Goal: Find specific page/section: Find specific page/section

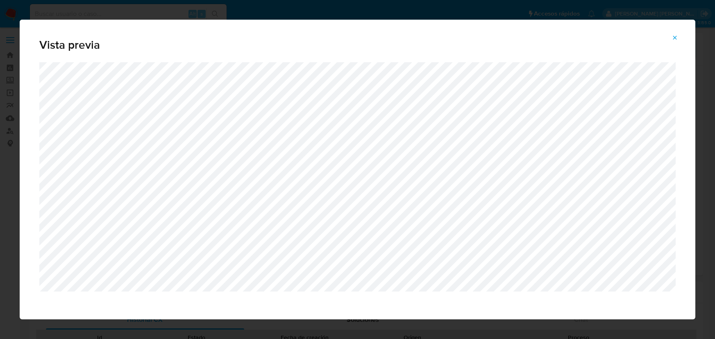
select select "10"
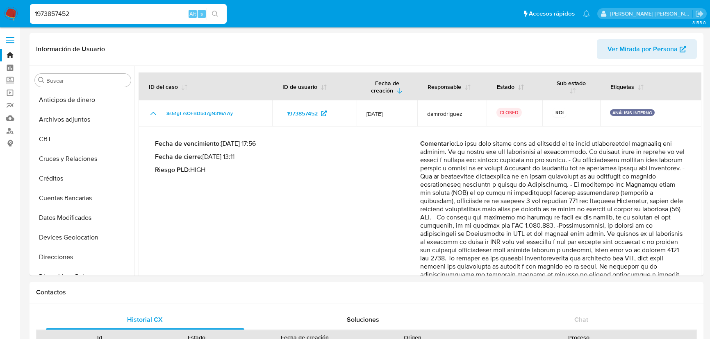
select select "10"
click at [116, 14] on input "1973857452" at bounding box center [128, 14] width 197 height 11
click at [114, 13] on input "1973857452" at bounding box center [128, 14] width 197 height 11
drag, startPoint x: 318, startPoint y: 45, endPoint x: 244, endPoint y: 45, distance: 74.2
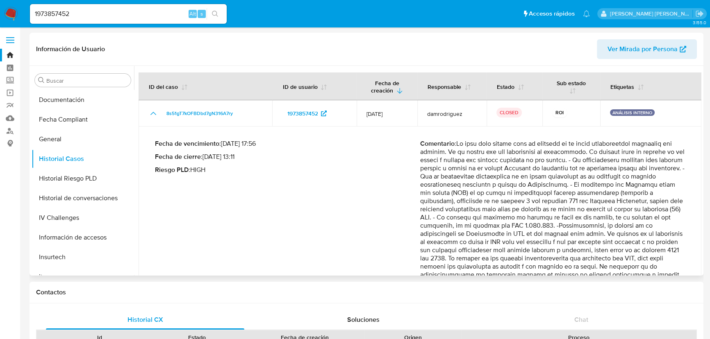
click at [317, 43] on header "Información de Usuario Ver Mirada por Persona" at bounding box center [366, 49] width 661 height 20
drag, startPoint x: 128, startPoint y: 15, endPoint x: 8, endPoint y: 0, distance: 120.6
paste input "706327410"
type input "706327410"
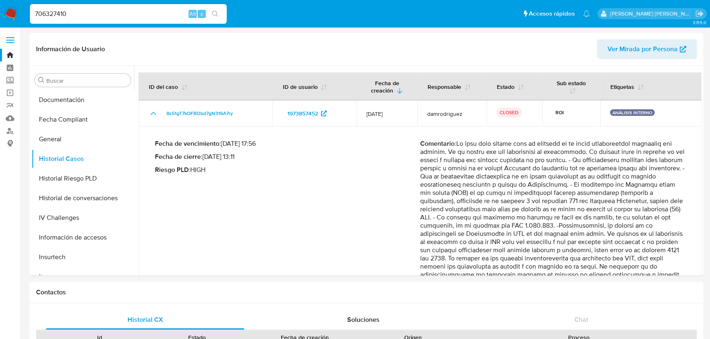
click at [210, 14] on button "search-icon" at bounding box center [215, 13] width 17 height 11
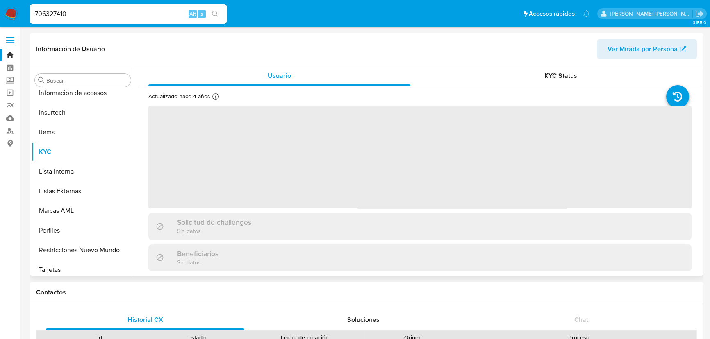
scroll to position [346, 0]
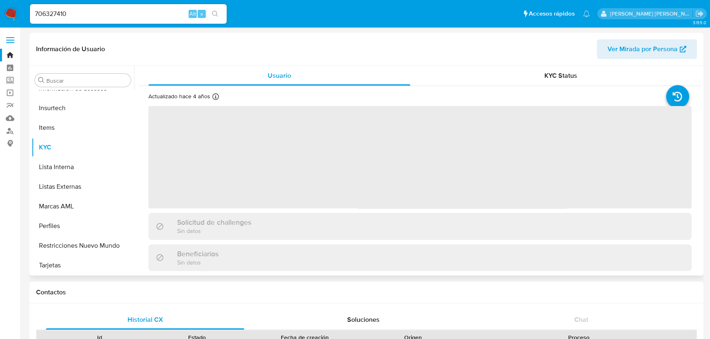
select select "10"
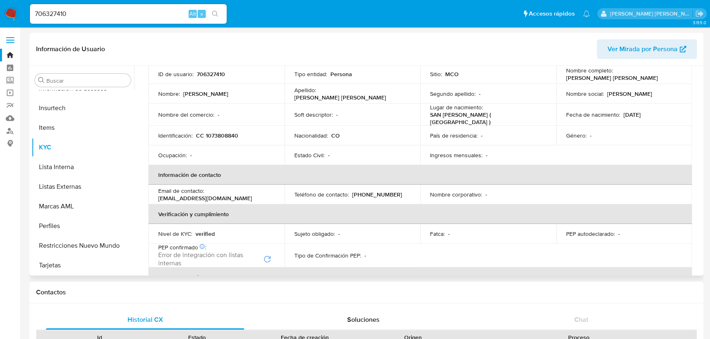
scroll to position [0, 0]
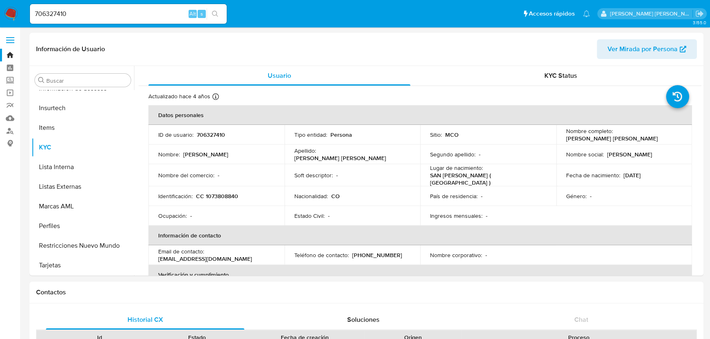
click at [109, 8] on div "706327410 Alt s" at bounding box center [128, 14] width 197 height 20
click at [104, 9] on input "706327410" at bounding box center [128, 14] width 197 height 11
drag, startPoint x: 69, startPoint y: 20, endPoint x: 29, endPoint y: 20, distance: 40.6
click at [29, 20] on li "706327410 Alt s" at bounding box center [128, 13] width 201 height 20
paste input "1973857452"
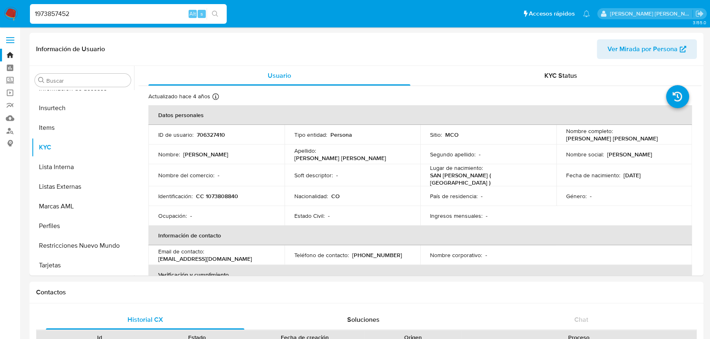
type input "1973857452"
click at [216, 16] on icon "search-icon" at bounding box center [215, 14] width 7 height 7
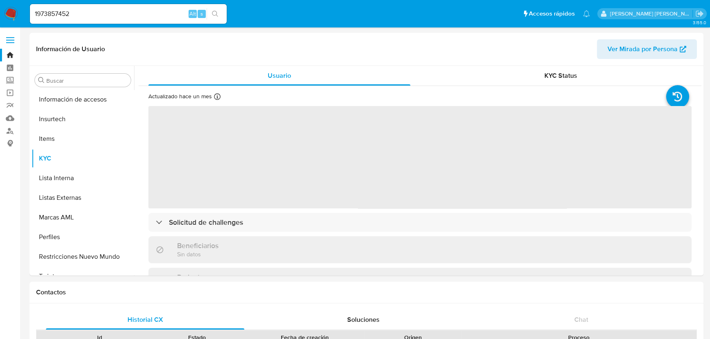
scroll to position [346, 0]
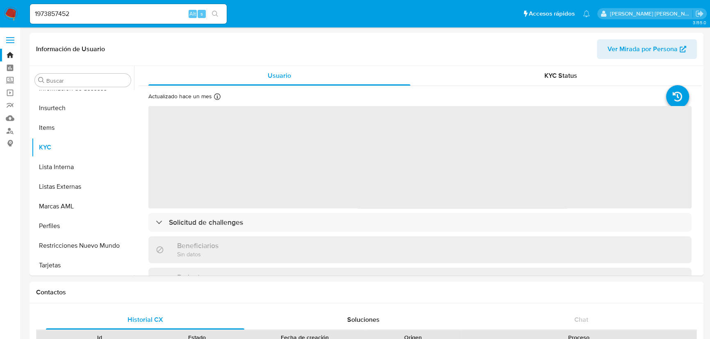
select select "10"
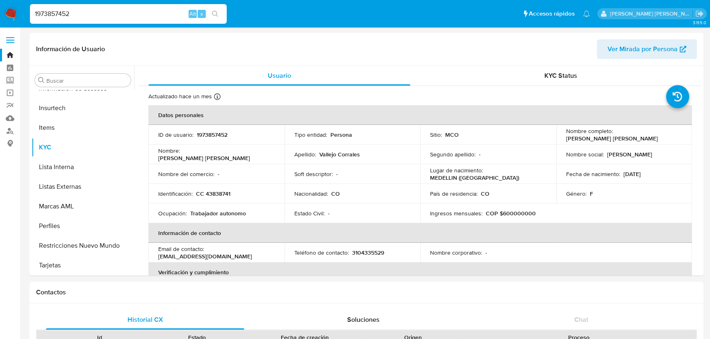
drag, startPoint x: 120, startPoint y: 13, endPoint x: 16, endPoint y: 20, distance: 104.7
click at [16, 20] on nav "Pausado Ver notificaciones 1973857452 Alt s Accesos rápidos Presiona las siguie…" at bounding box center [355, 13] width 710 height 27
paste input "426283404"
type input "426283404"
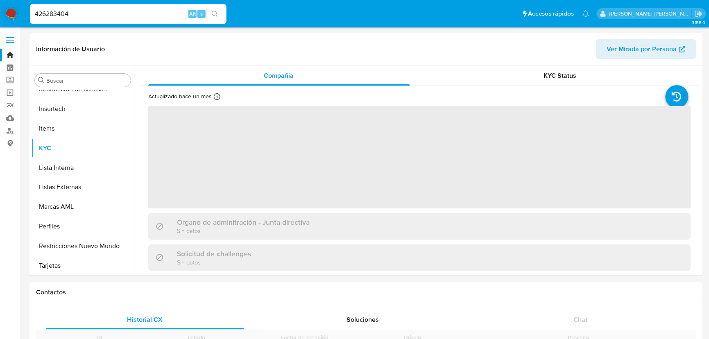
scroll to position [346, 0]
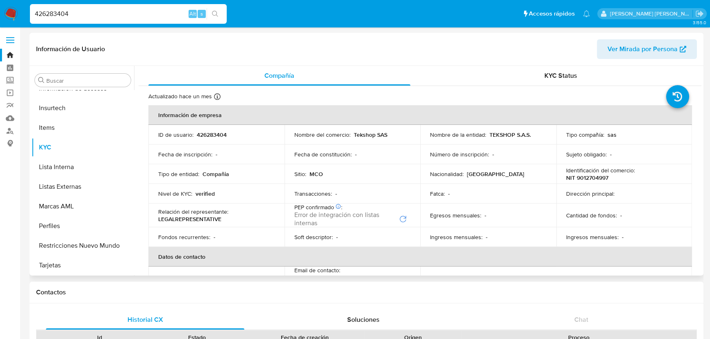
select select "10"
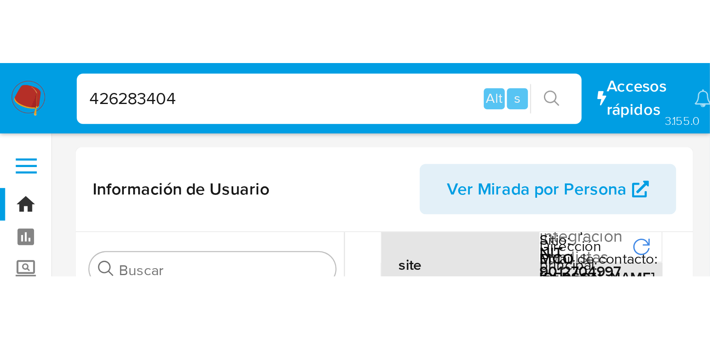
scroll to position [186, 0]
